Goal: Task Accomplishment & Management: Manage account settings

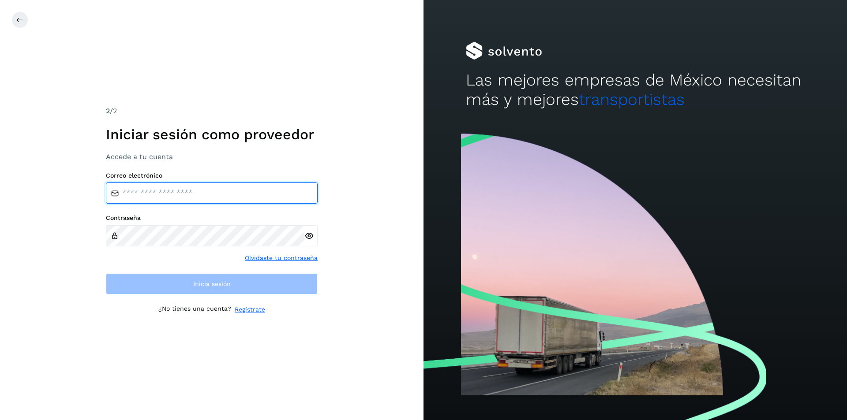
type input "**********"
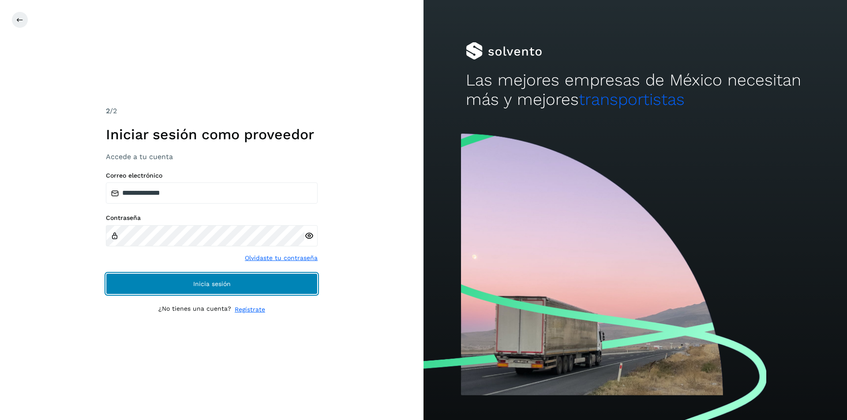
click at [216, 284] on span "Inicia sesión" at bounding box center [211, 284] width 37 height 6
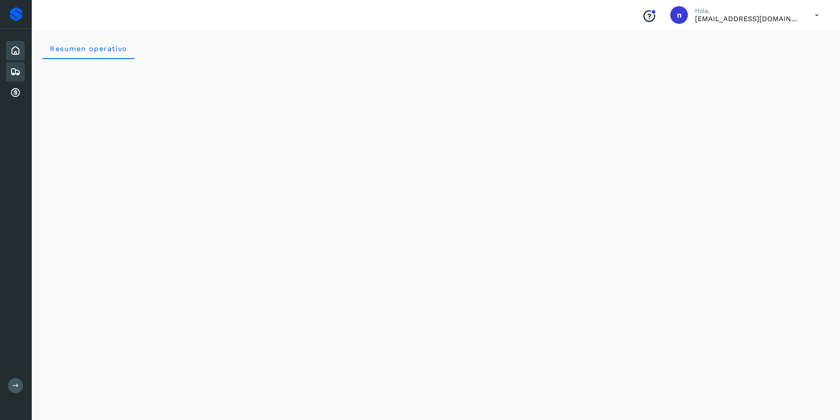
click at [17, 68] on icon at bounding box center [15, 72] width 11 height 11
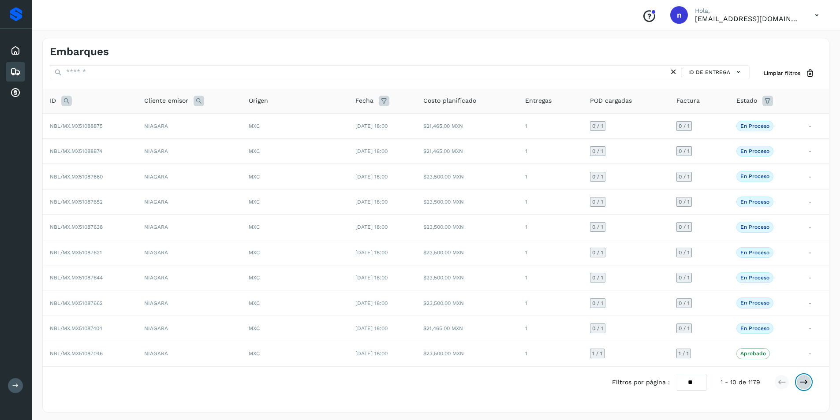
click at [803, 380] on icon at bounding box center [804, 382] width 9 height 9
click at [762, 123] on p "En proceso" at bounding box center [754, 126] width 29 height 6
click at [752, 123] on p "En proceso" at bounding box center [754, 126] width 29 height 6
click at [56, 126] on span "NBL/MX.MX51087406" at bounding box center [76, 126] width 52 height 6
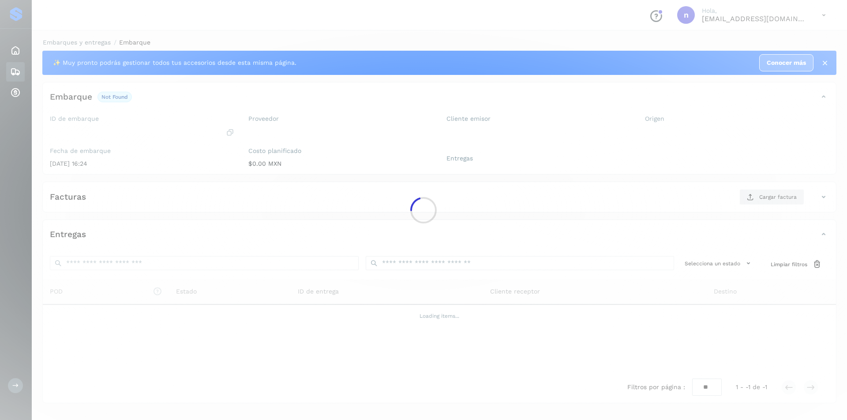
click at [100, 123] on div at bounding box center [423, 210] width 847 height 420
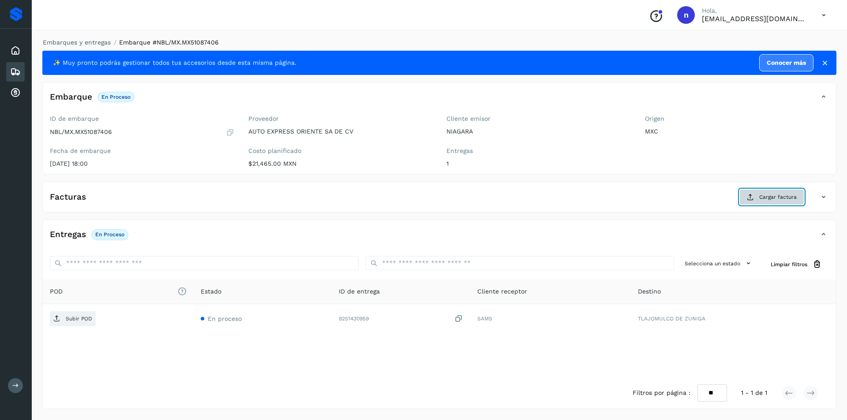
click at [772, 195] on span "Cargar factura" at bounding box center [777, 197] width 37 height 8
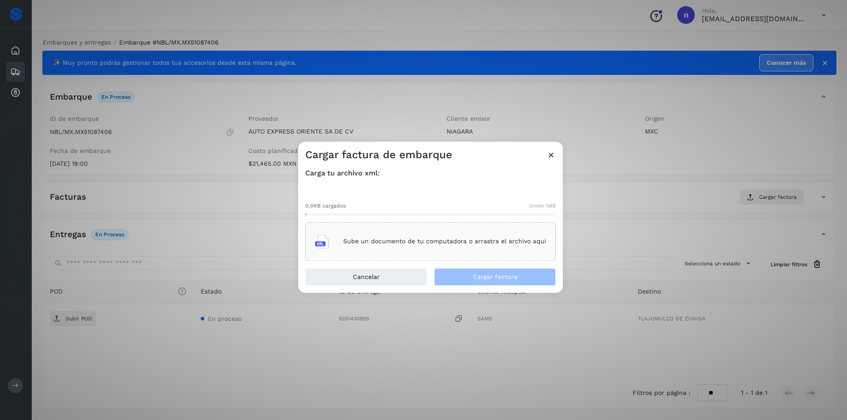
click at [385, 239] on p "Sube un documento de tu computadora o arrastra el archivo aquí" at bounding box center [444, 241] width 203 height 7
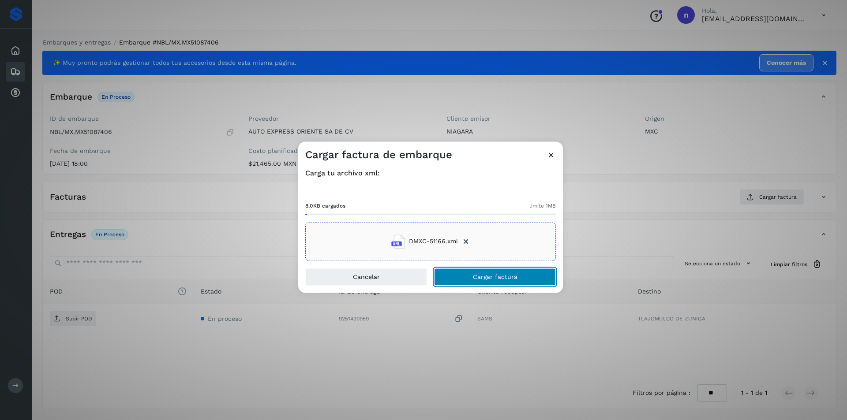
click at [486, 274] on span "Cargar factura" at bounding box center [495, 277] width 45 height 6
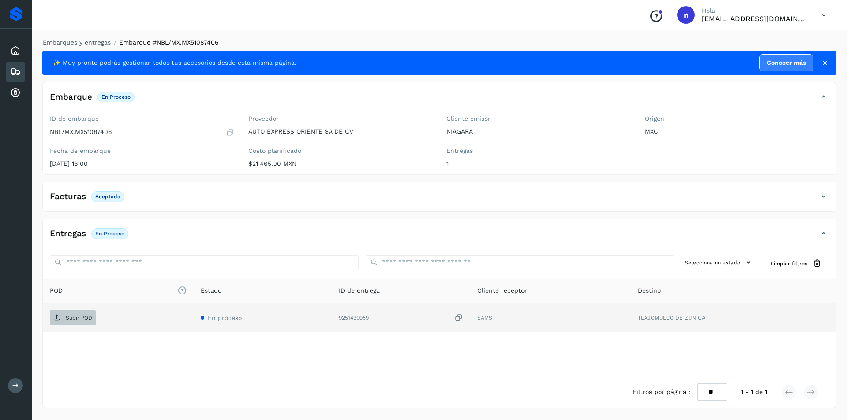
click at [63, 315] on span "Subir POD" at bounding box center [73, 318] width 46 height 14
click at [15, 67] on icon at bounding box center [15, 72] width 11 height 11
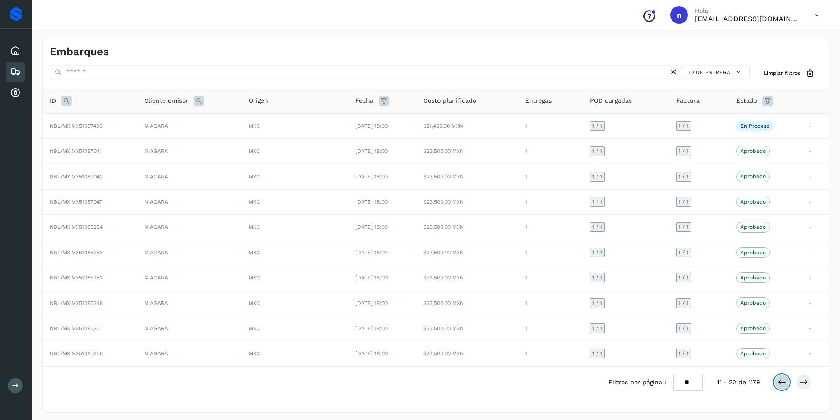
click at [781, 381] on icon at bounding box center [781, 382] width 9 height 9
click at [759, 325] on p "En proceso" at bounding box center [754, 328] width 29 height 6
click at [97, 327] on span "NBL/MX.MX51087404" at bounding box center [76, 328] width 52 height 6
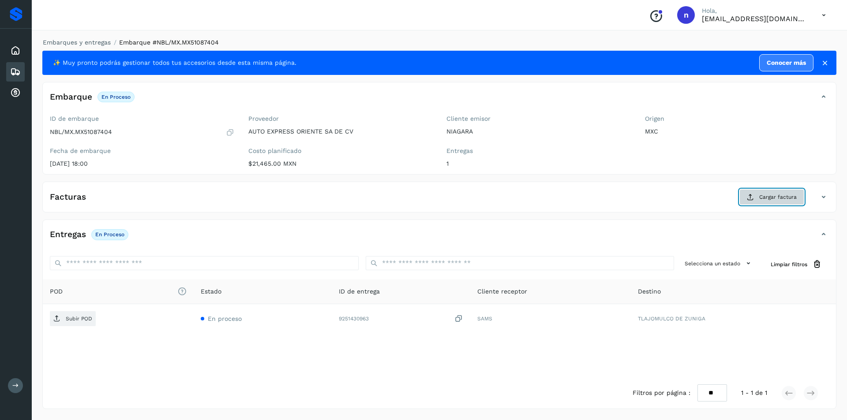
click at [774, 192] on button "Cargar factura" at bounding box center [771, 197] width 65 height 16
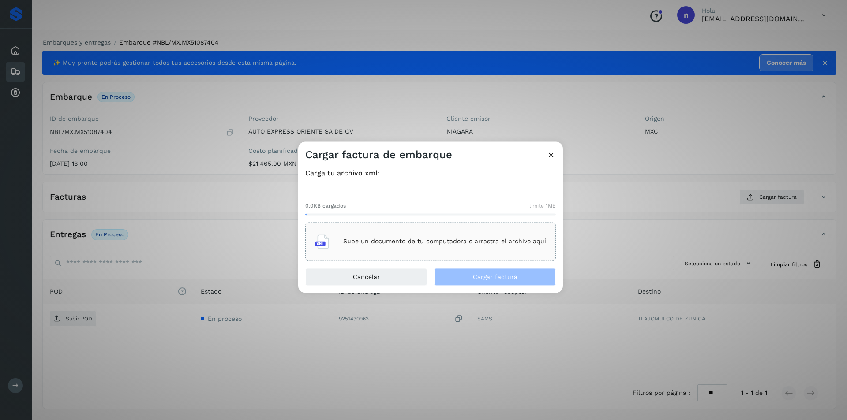
click at [429, 244] on p "Sube un documento de tu computadora o arrastra el archivo aquí" at bounding box center [444, 241] width 203 height 7
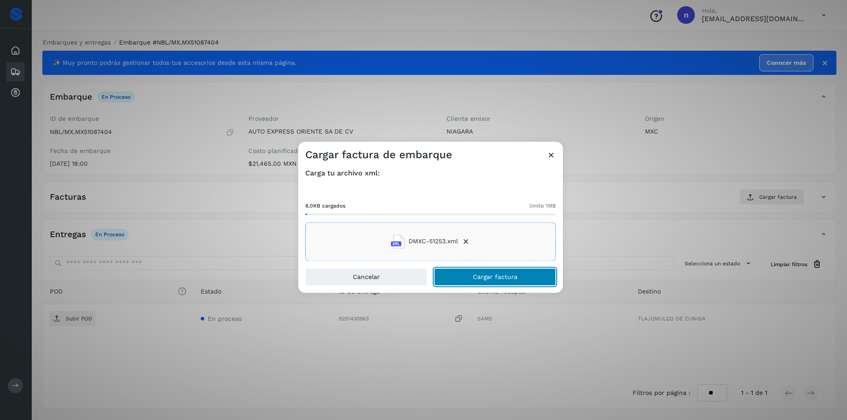
click at [487, 279] on span "Cargar factura" at bounding box center [495, 277] width 45 height 6
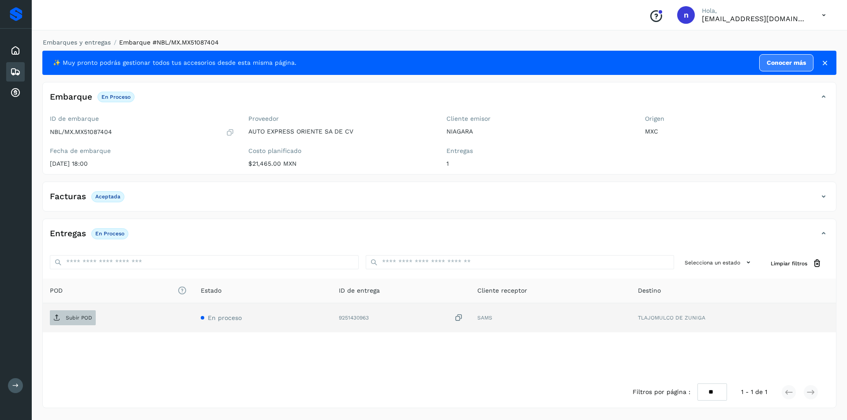
click at [75, 316] on p "Subir POD" at bounding box center [79, 318] width 26 height 6
click at [13, 69] on icon at bounding box center [15, 72] width 11 height 11
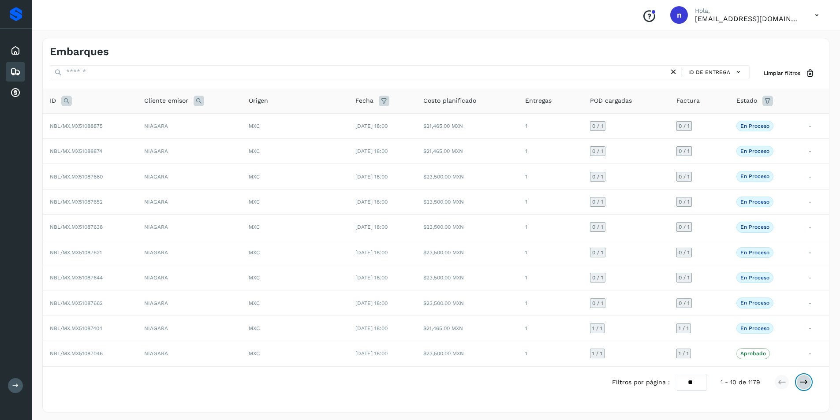
click at [804, 384] on icon at bounding box center [804, 382] width 9 height 9
click at [803, 384] on icon at bounding box center [804, 382] width 9 height 9
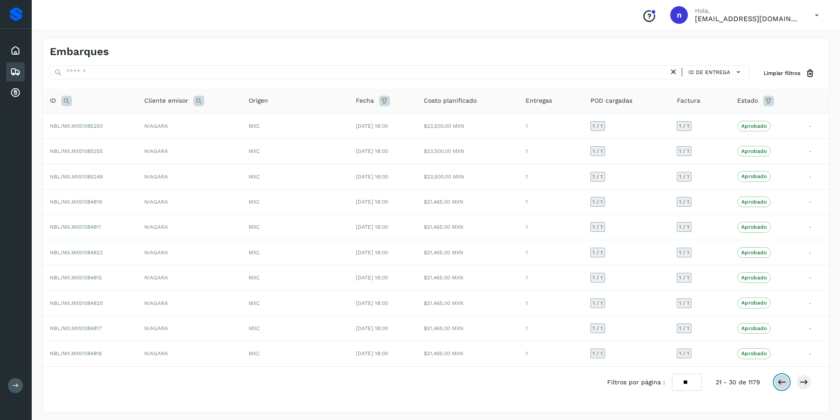
click at [778, 381] on icon at bounding box center [781, 382] width 9 height 9
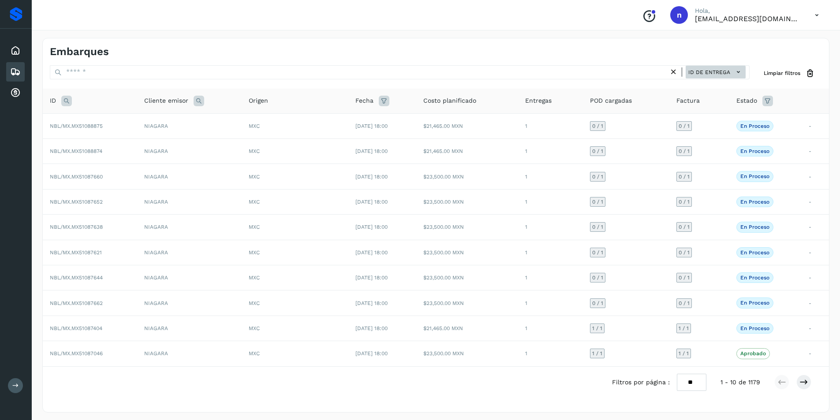
click at [738, 70] on icon at bounding box center [738, 71] width 9 height 9
click at [696, 85] on div "ID de entrega" at bounding box center [692, 87] width 105 height 17
click at [78, 151] on span "NBL/MX.MX51088874" at bounding box center [76, 151] width 52 height 6
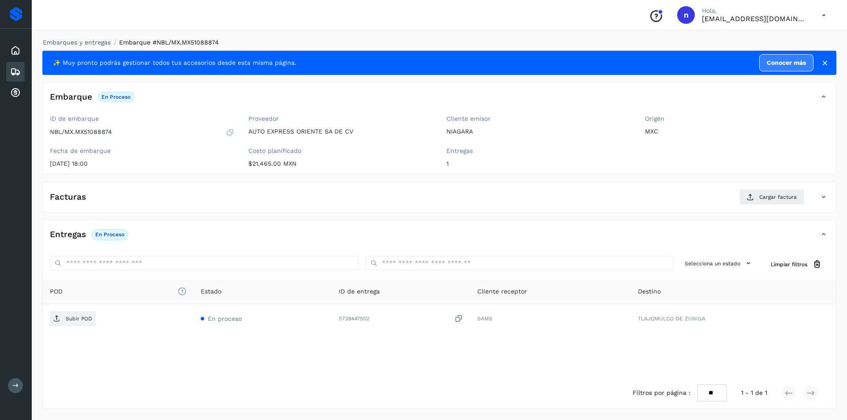
click at [12, 66] on div "Embarques" at bounding box center [15, 71] width 19 height 19
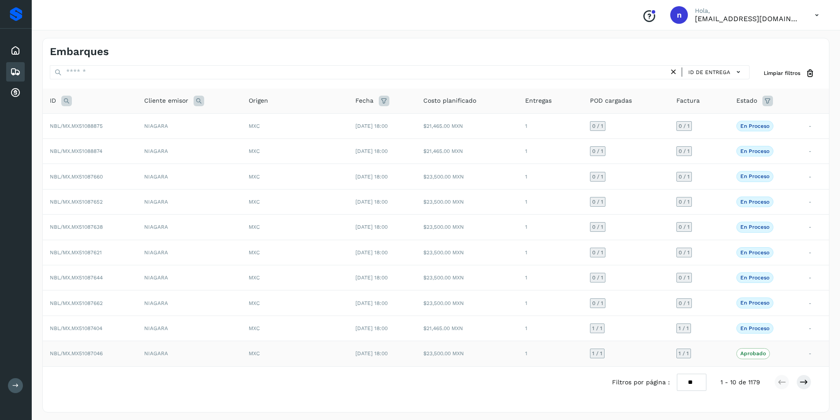
click at [83, 355] on span "NBL/MX.MX51087046" at bounding box center [76, 354] width 53 height 6
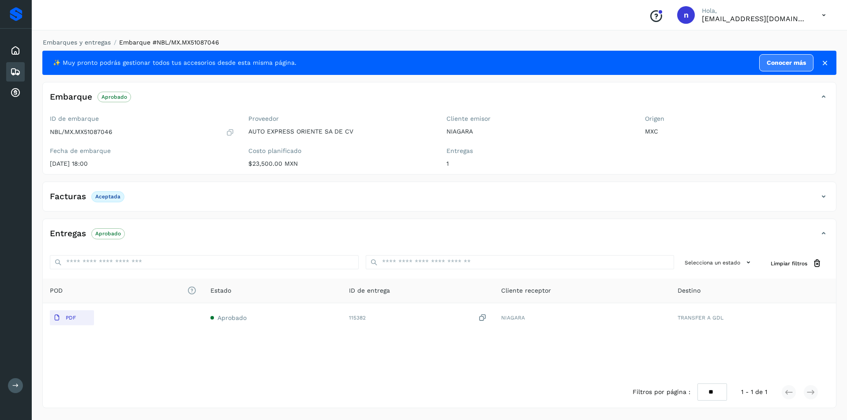
click at [12, 70] on icon at bounding box center [15, 72] width 11 height 11
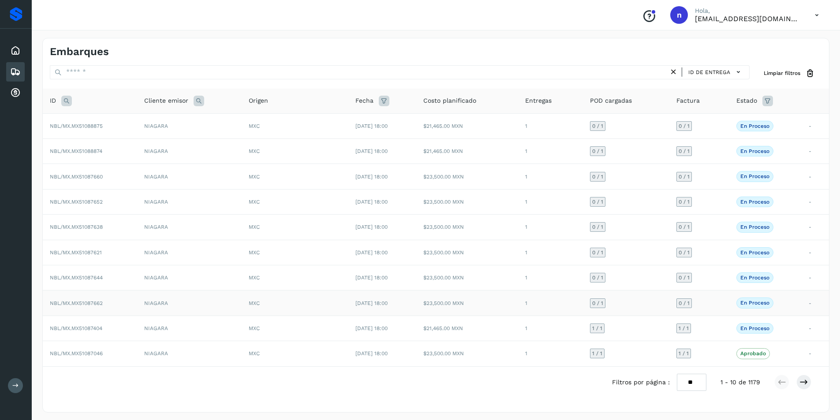
click at [74, 302] on span "NBL/MX.MX51087662" at bounding box center [76, 303] width 53 height 6
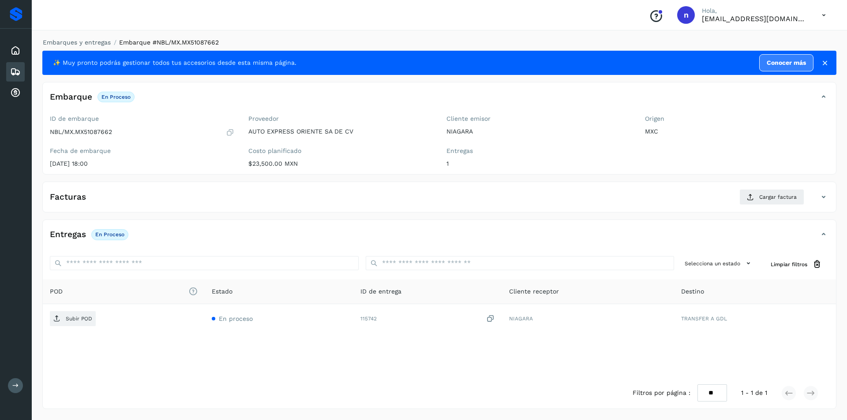
click at [14, 70] on icon at bounding box center [15, 72] width 11 height 11
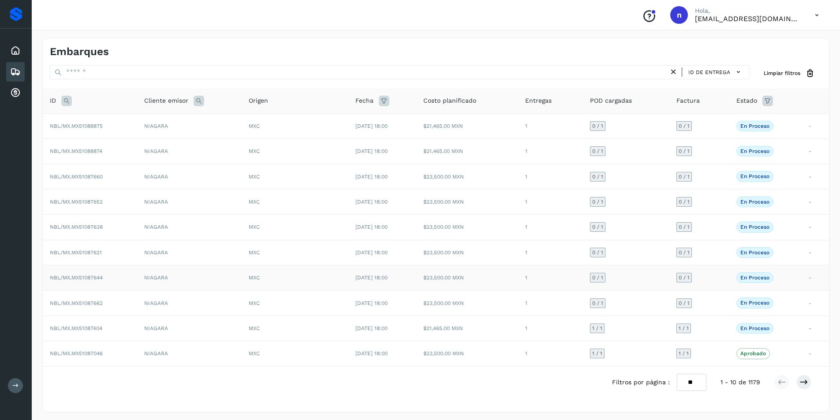
click at [90, 277] on span "NBL/MX.MX51087644" at bounding box center [76, 278] width 53 height 6
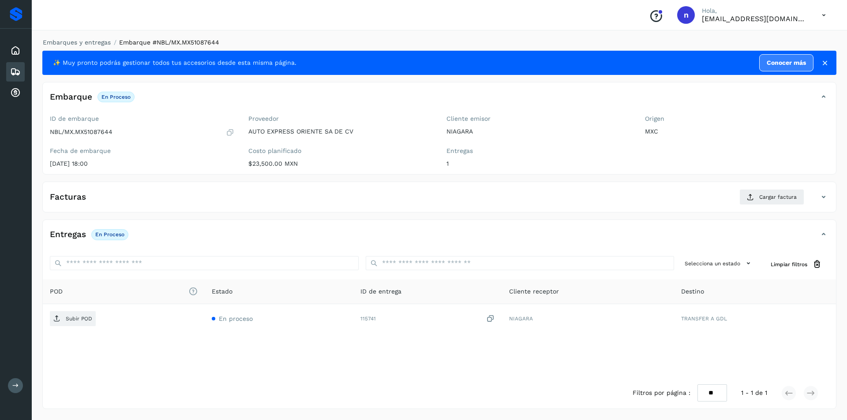
click at [12, 66] on div "Embarques" at bounding box center [15, 71] width 19 height 19
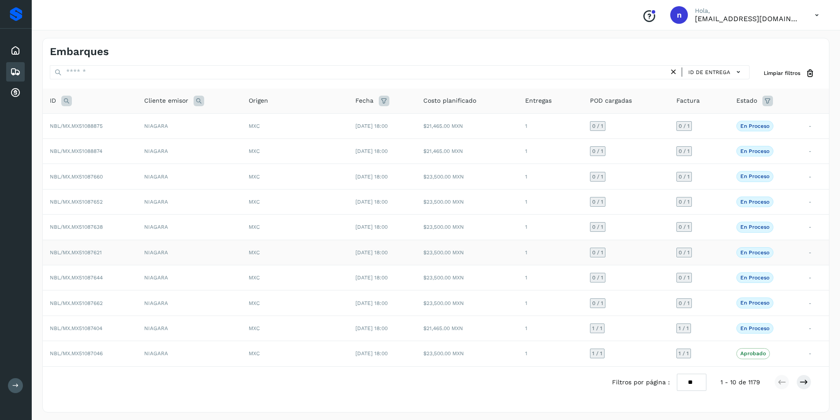
click at [90, 252] on span "NBL/MX.MX51087621" at bounding box center [76, 253] width 52 height 6
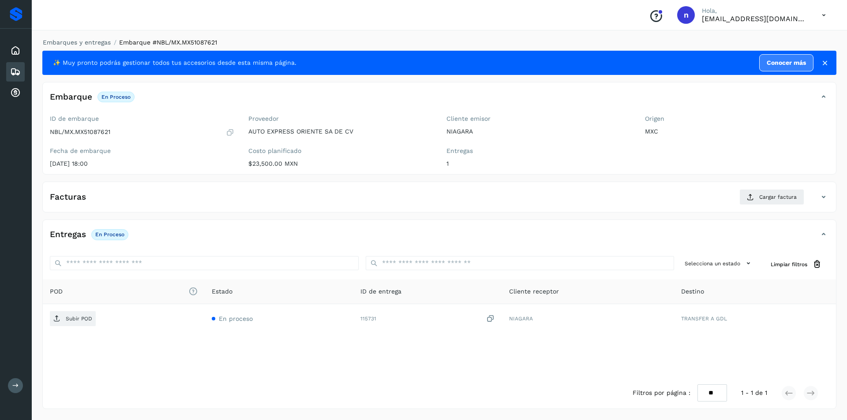
drag, startPoint x: 17, startPoint y: 71, endPoint x: 36, endPoint y: 80, distance: 20.7
click at [17, 71] on icon at bounding box center [15, 72] width 11 height 11
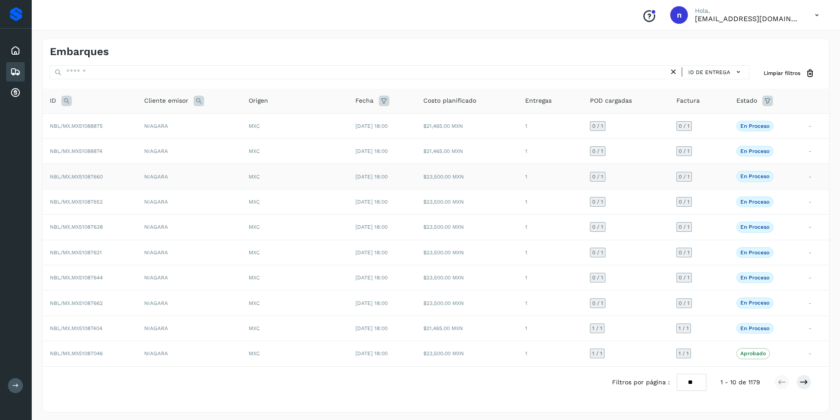
click at [71, 177] on span "NBL/MX.MX51087660" at bounding box center [76, 177] width 53 height 6
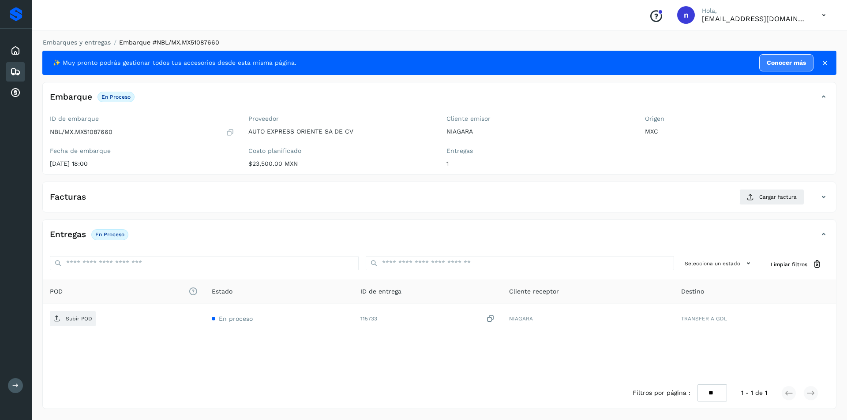
click at [15, 73] on icon at bounding box center [15, 72] width 11 height 11
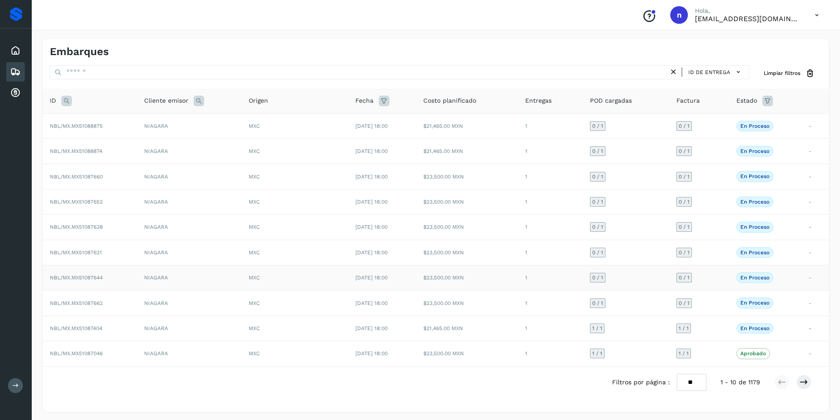
click at [88, 278] on span "NBL/MX.MX51087644" at bounding box center [76, 278] width 53 height 6
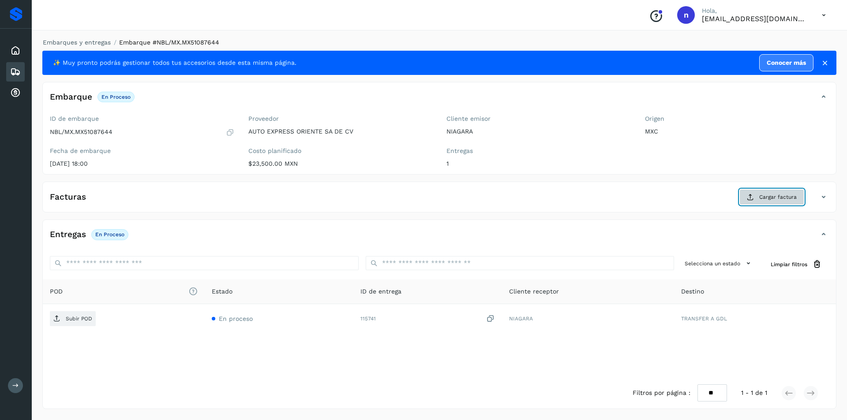
click at [769, 195] on span "Cargar factura" at bounding box center [777, 197] width 37 height 8
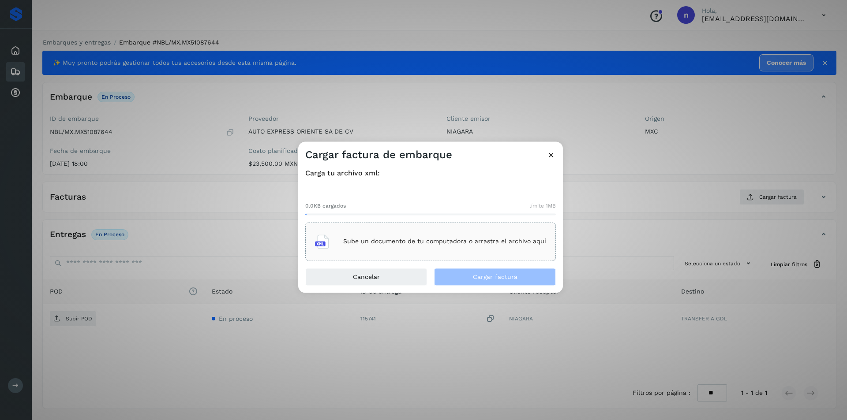
click at [460, 241] on p "Sube un documento de tu computadora o arrastra el archivo aquí" at bounding box center [444, 241] width 203 height 7
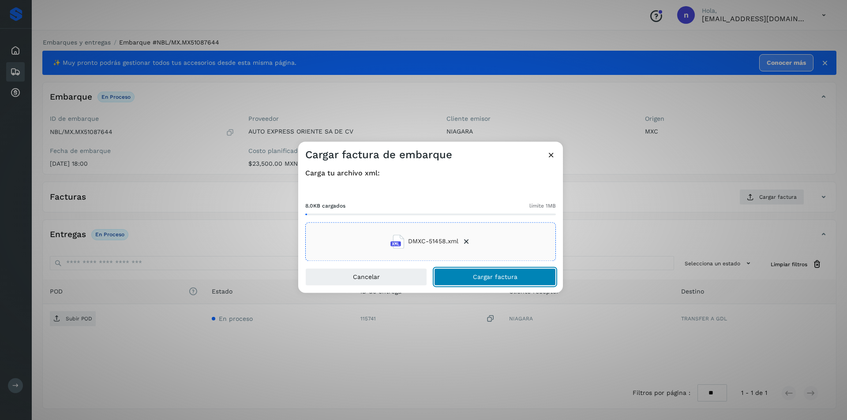
click at [484, 275] on span "Cargar factura" at bounding box center [495, 277] width 45 height 6
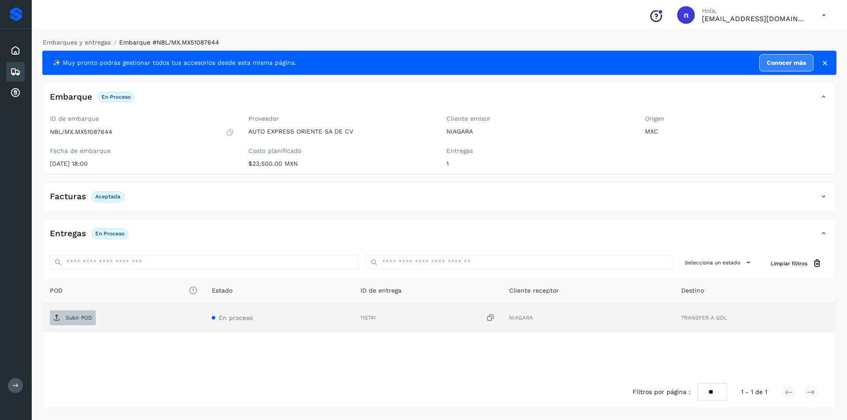
click at [73, 315] on p "Subir POD" at bounding box center [79, 318] width 26 height 6
click at [15, 67] on icon at bounding box center [15, 72] width 11 height 11
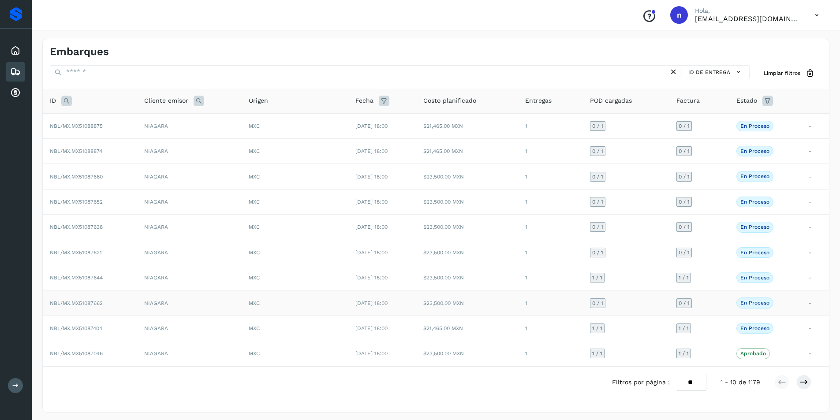
click at [83, 303] on span "NBL/MX.MX51087662" at bounding box center [76, 303] width 53 height 6
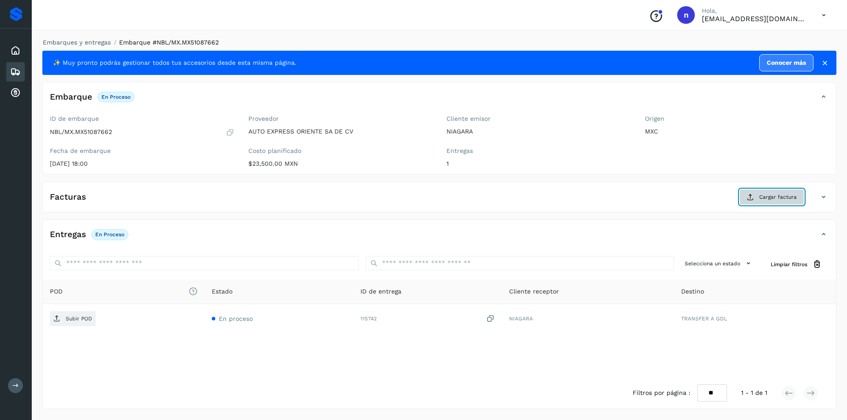
click at [770, 195] on span "Cargar factura" at bounding box center [777, 197] width 37 height 8
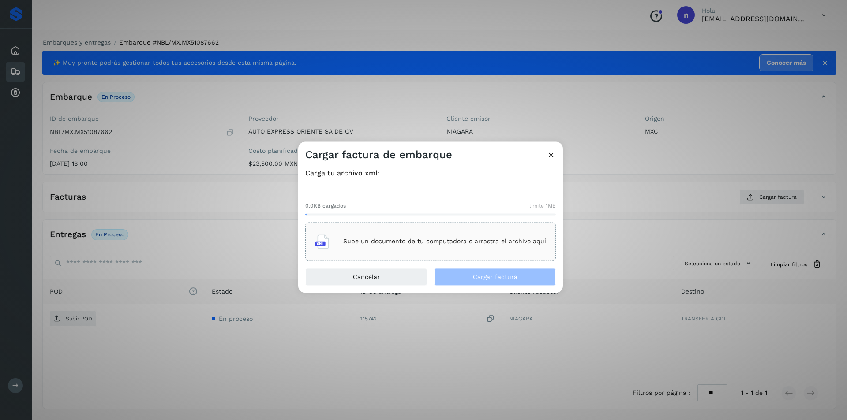
click at [483, 245] on p "Sube un documento de tu computadora o arrastra el archivo aquí" at bounding box center [444, 241] width 203 height 7
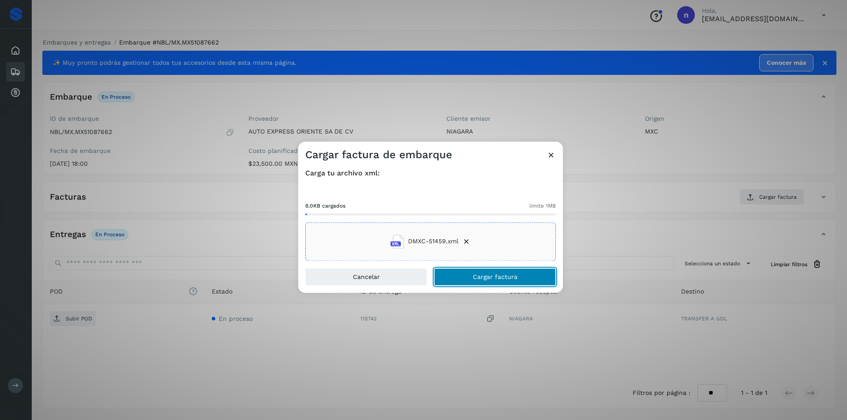
click at [499, 277] on span "Cargar factura" at bounding box center [495, 277] width 45 height 6
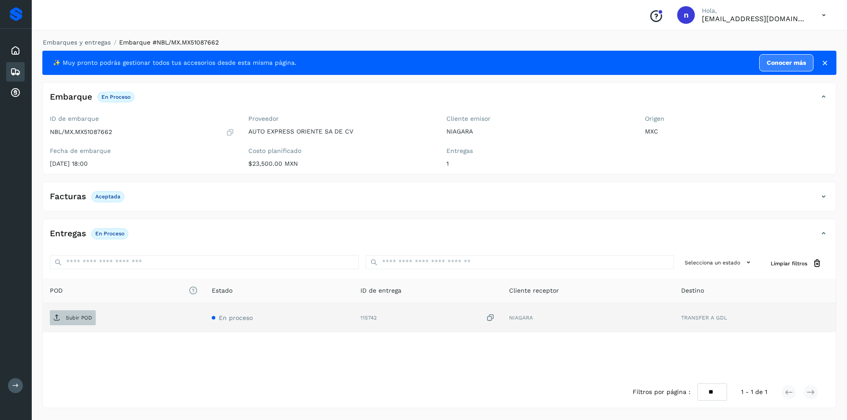
click at [67, 321] on p "Subir POD" at bounding box center [79, 318] width 26 height 6
click at [17, 72] on icon at bounding box center [15, 72] width 11 height 11
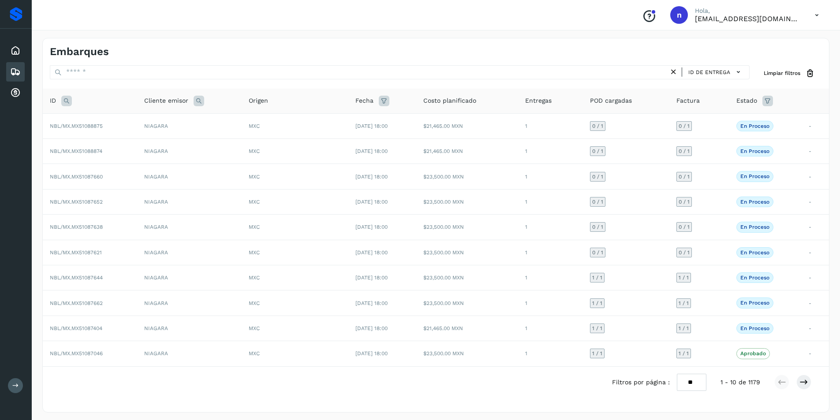
click at [816, 15] on icon at bounding box center [817, 15] width 18 height 18
click at [775, 40] on div "Cerrar sesión" at bounding box center [773, 39] width 105 height 17
